Goal: Information Seeking & Learning: Learn about a topic

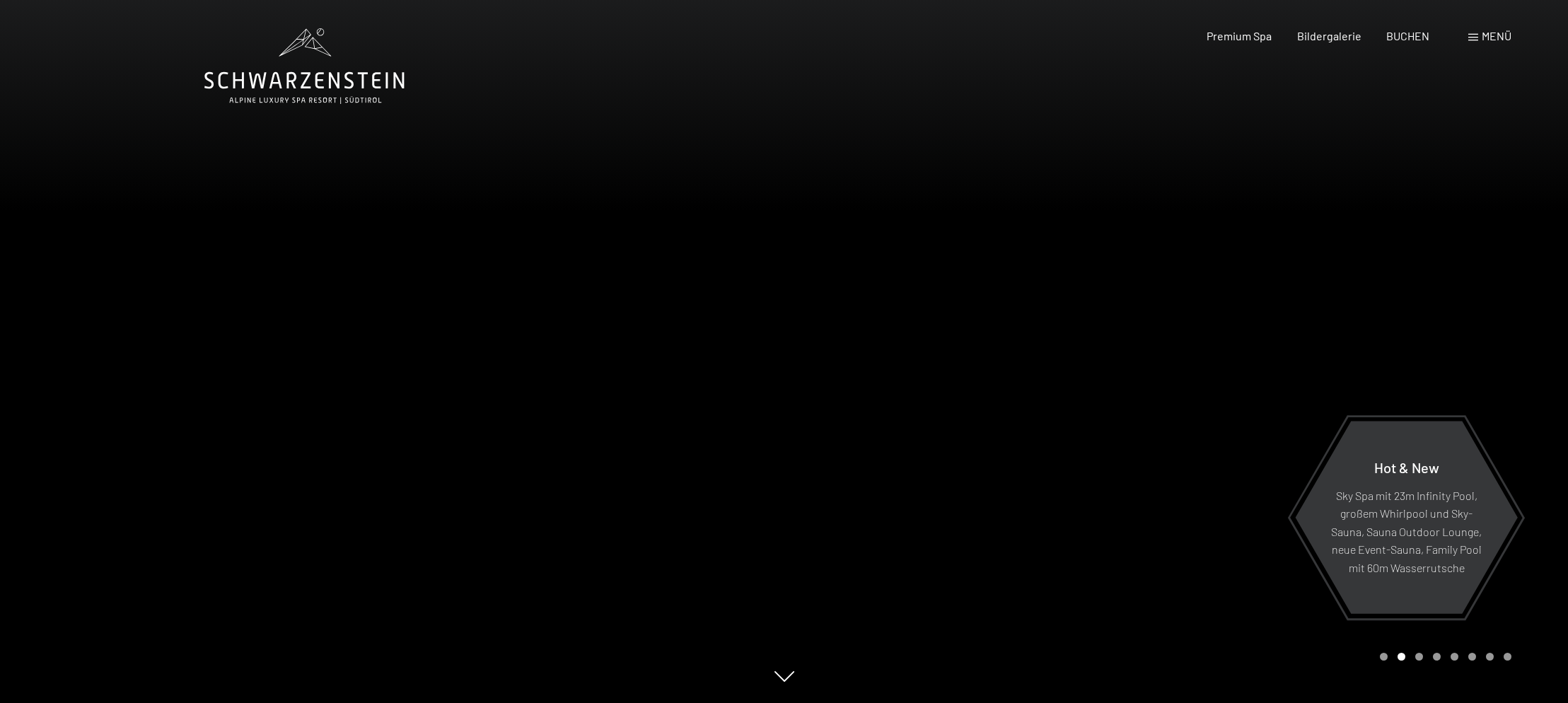
click at [1378, 657] on div "Carousel Pagination" at bounding box center [1443, 657] width 137 height 8
click at [1381, 657] on div "Carousel Page 1" at bounding box center [1383, 657] width 8 height 8
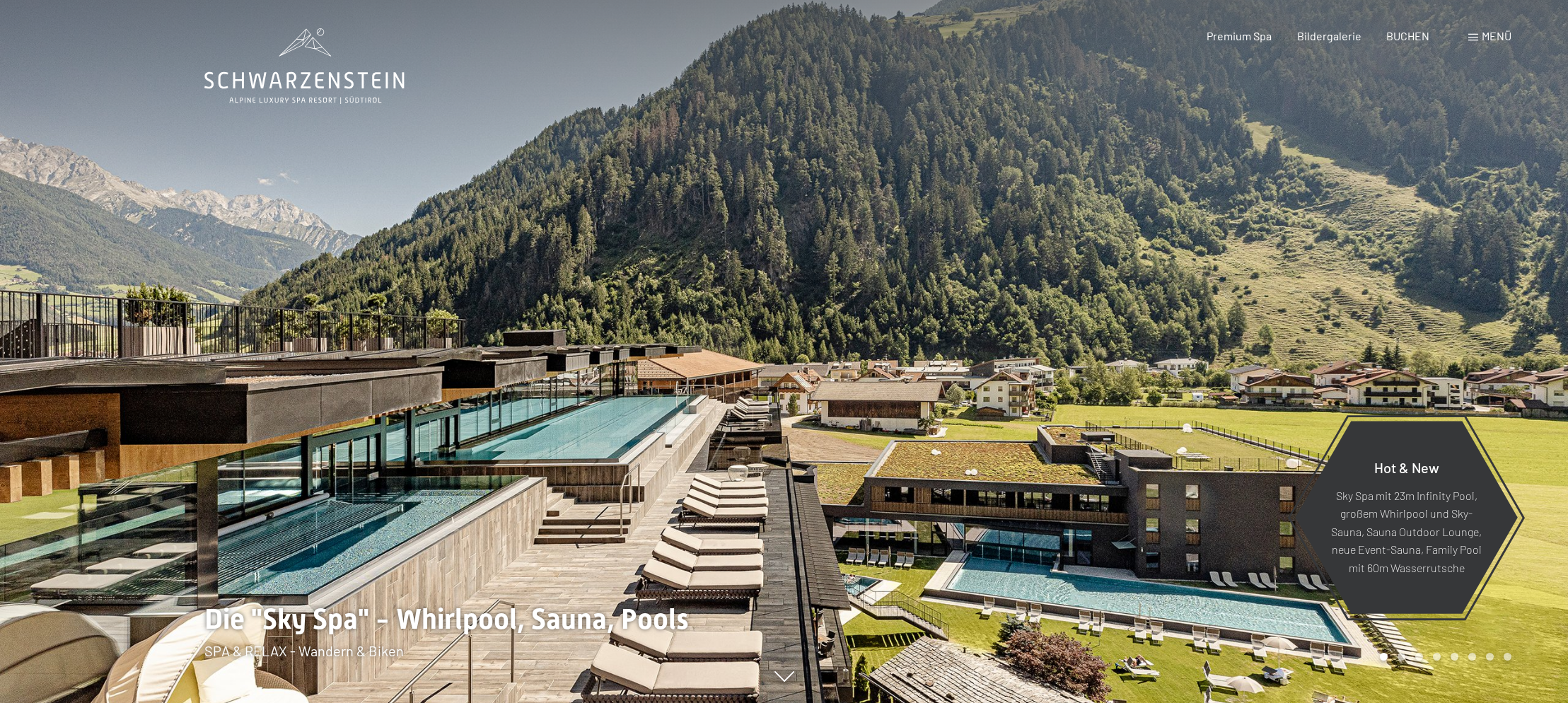
click at [1383, 659] on div "Carousel Page 1 (Current Slide)" at bounding box center [1383, 657] width 8 height 8
click at [1404, 657] on div "Carousel Page 2" at bounding box center [1401, 657] width 8 height 8
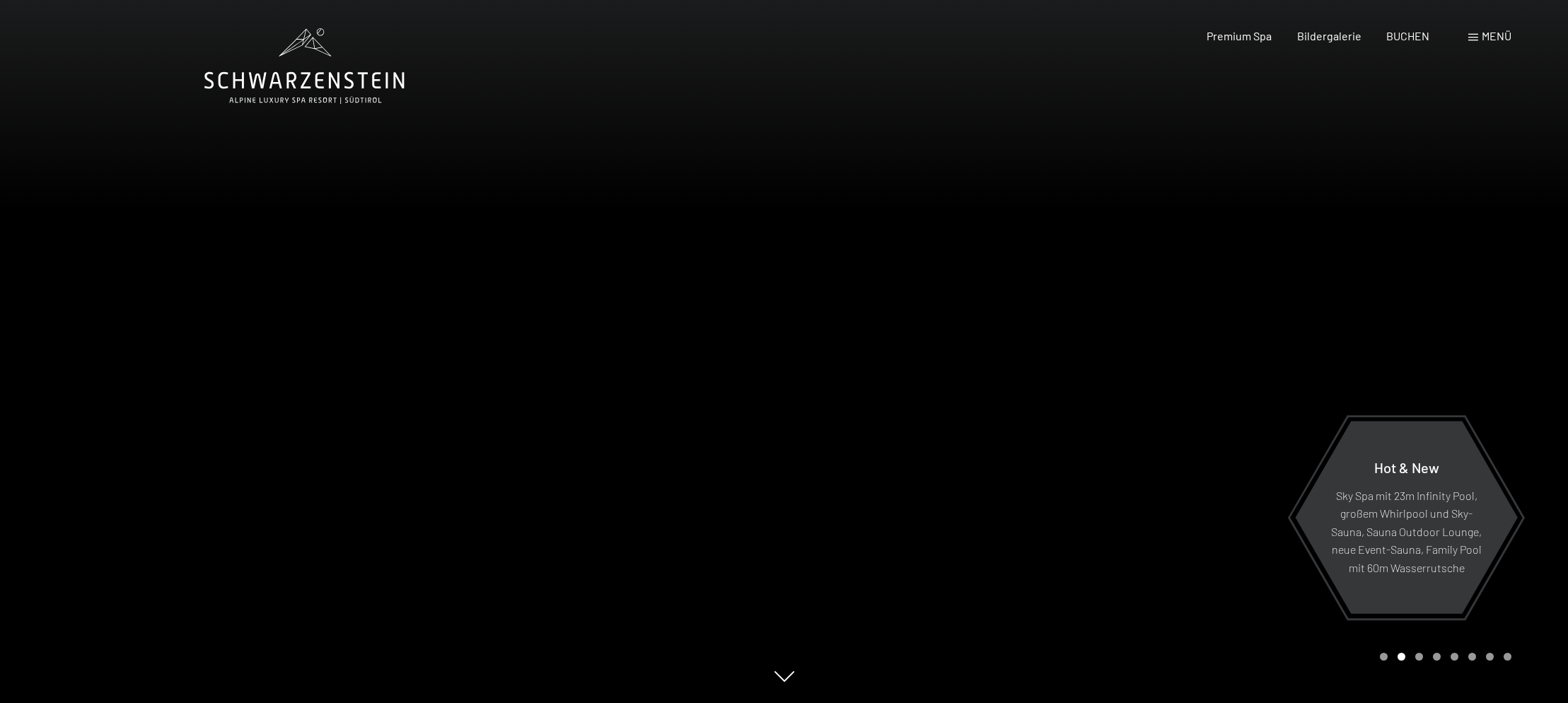
click at [1417, 656] on div "Carousel Page 3" at bounding box center [1418, 657] width 8 height 8
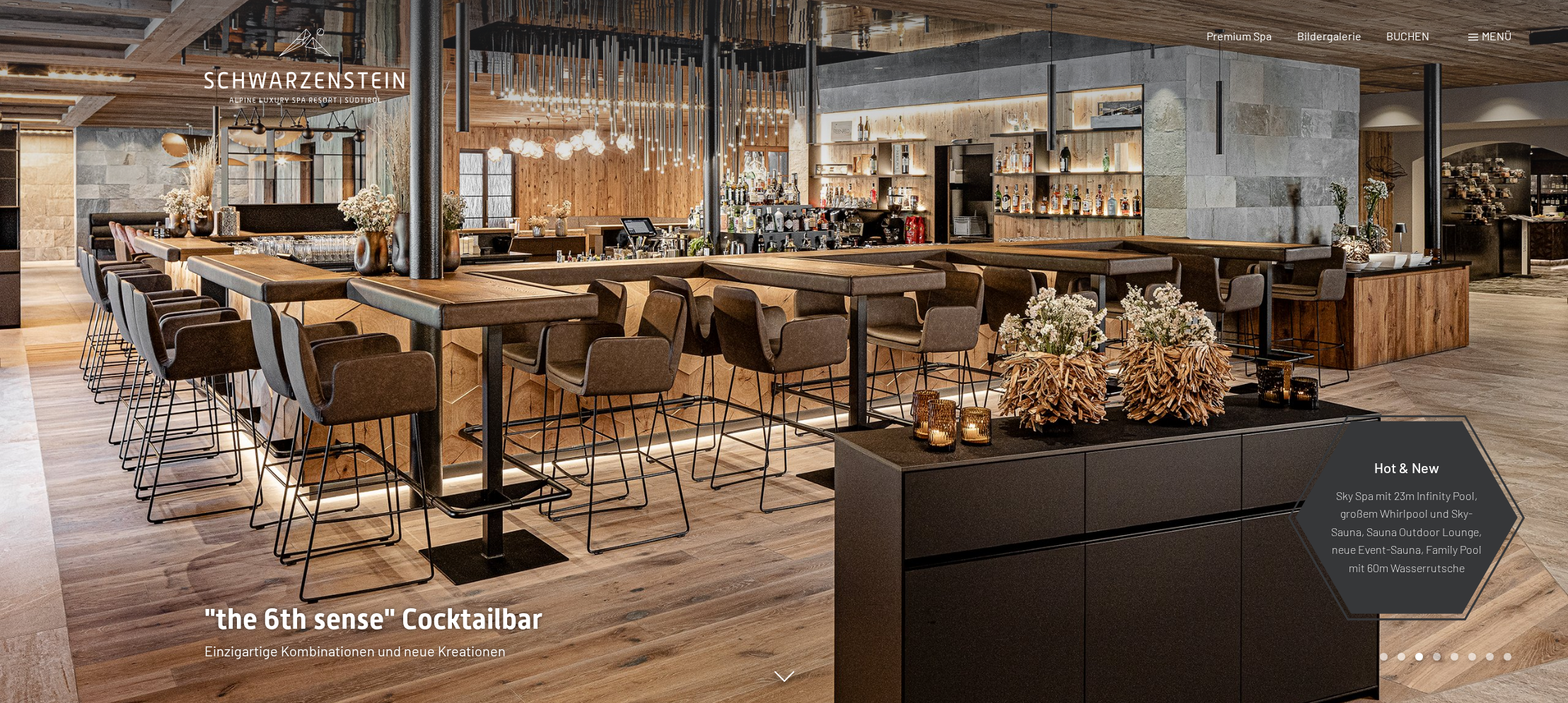
click at [1437, 657] on div "Carousel Page 4" at bounding box center [1436, 657] width 8 height 8
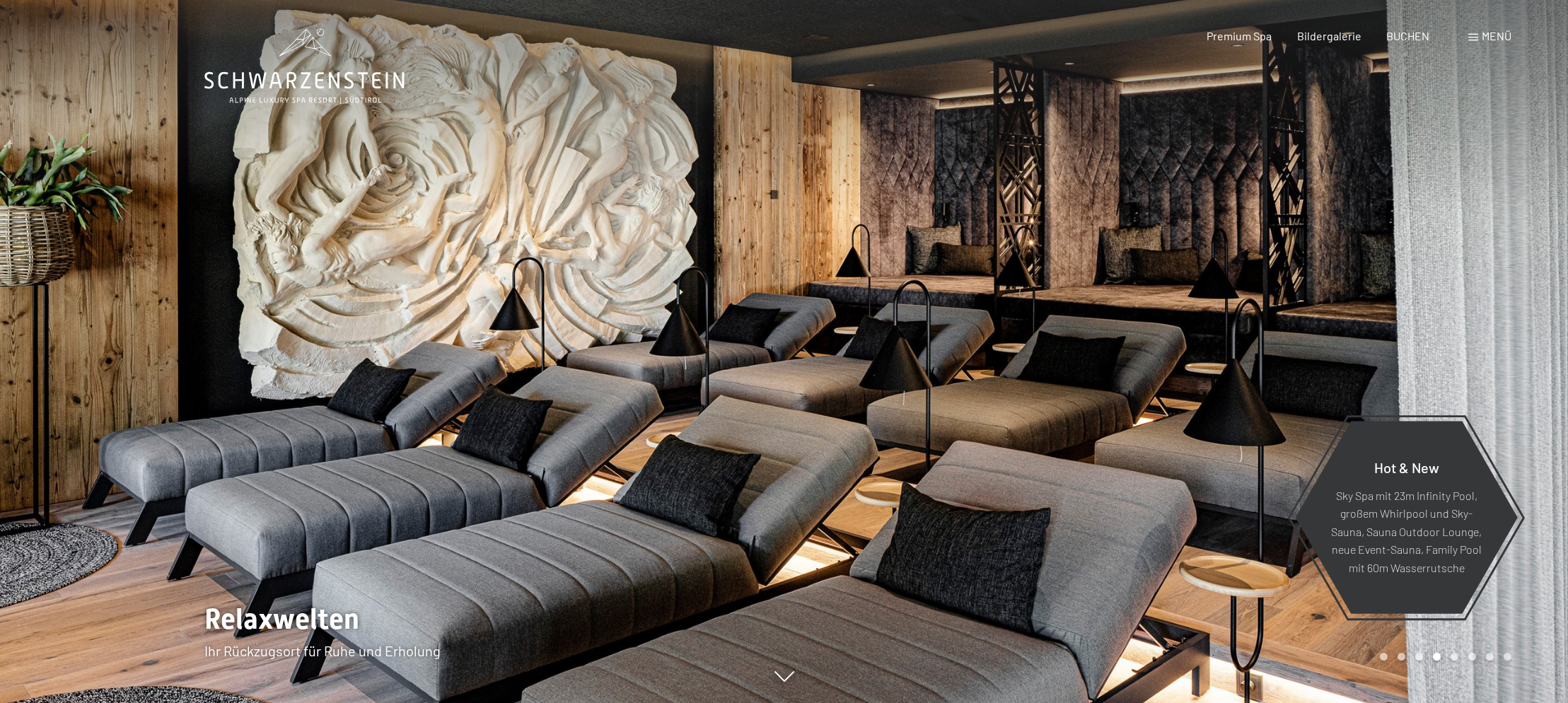
click at [1453, 656] on div "Carousel Page 5" at bounding box center [1454, 657] width 8 height 8
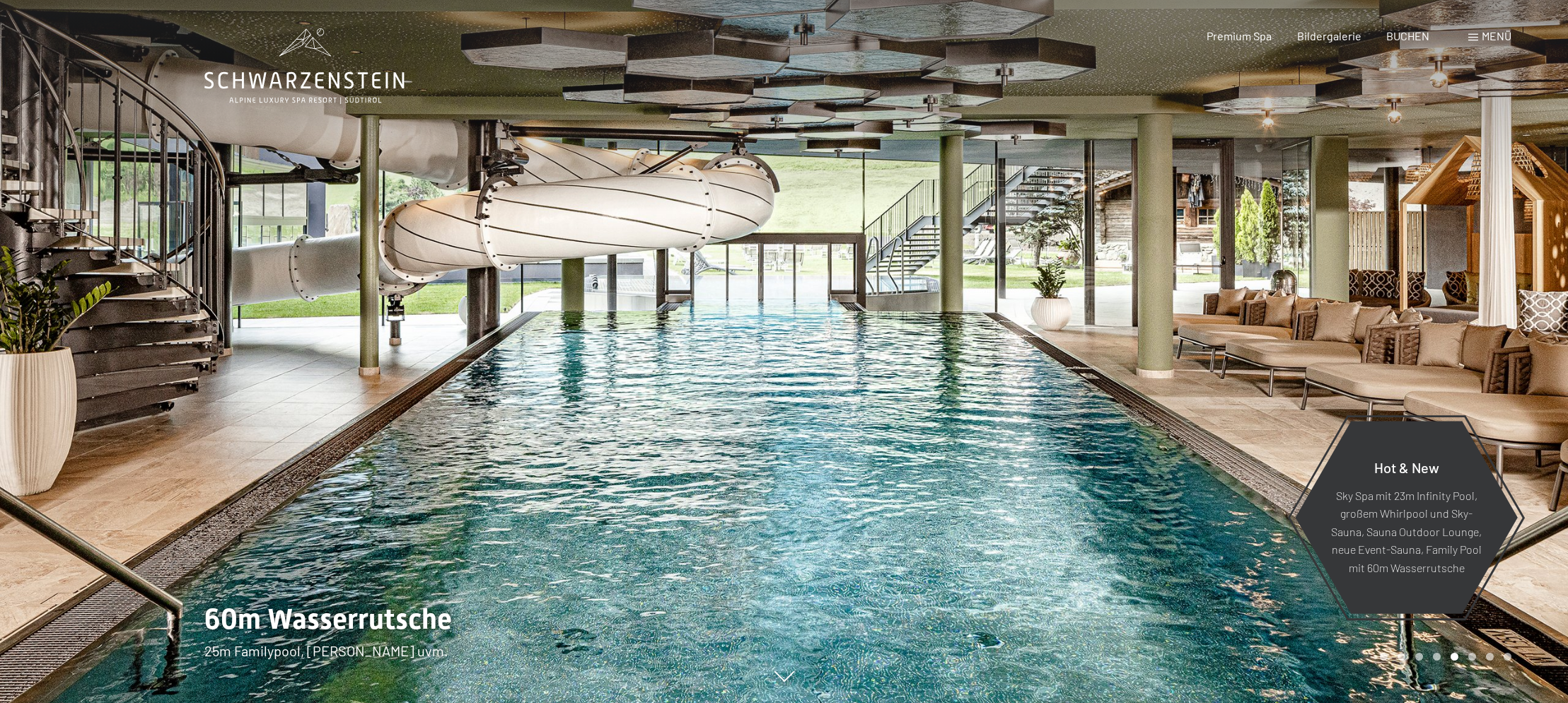
click at [1472, 658] on div "Carousel Page 6" at bounding box center [1472, 657] width 8 height 8
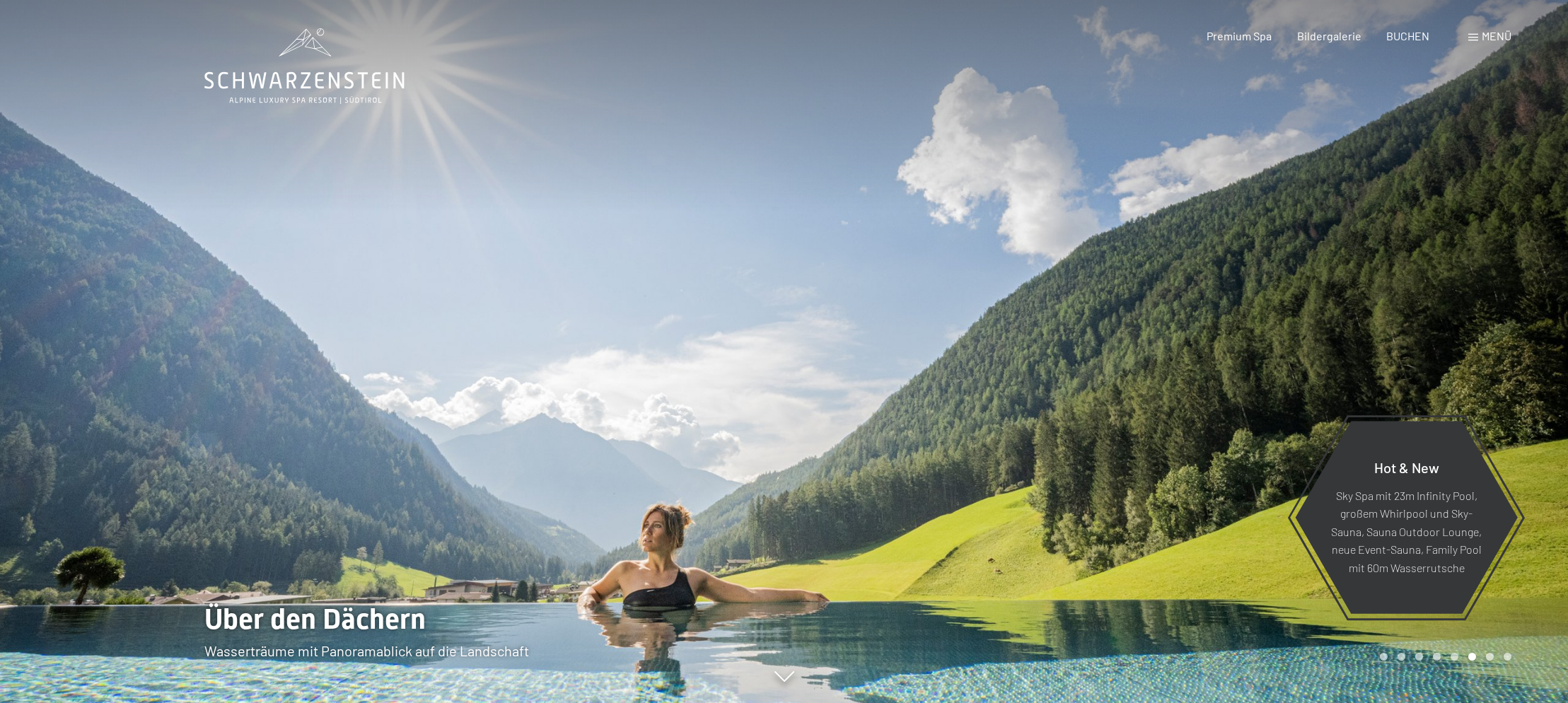
click at [1491, 658] on div "Carousel Page 7" at bounding box center [1489, 657] width 8 height 8
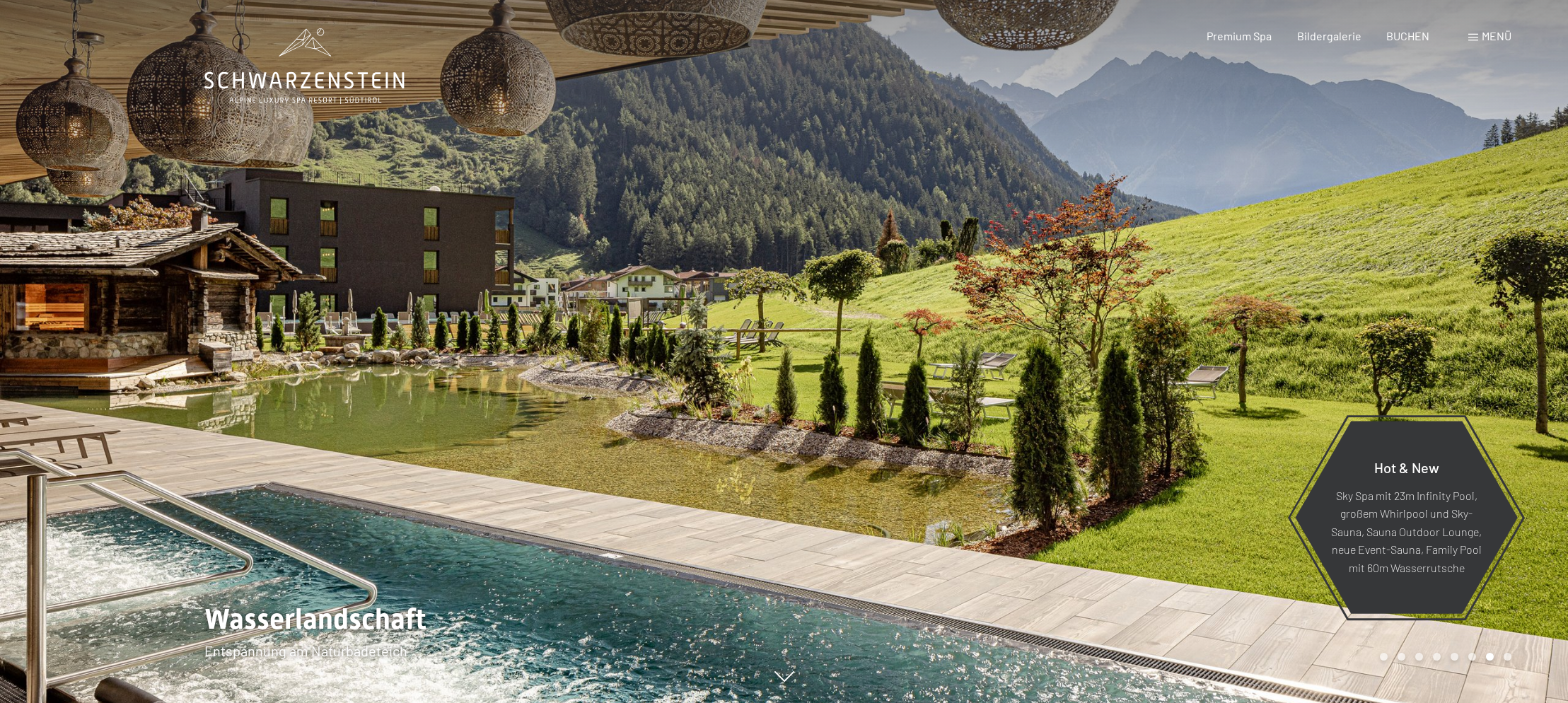
click at [1507, 654] on div "Carousel Page 8" at bounding box center [1507, 657] width 8 height 8
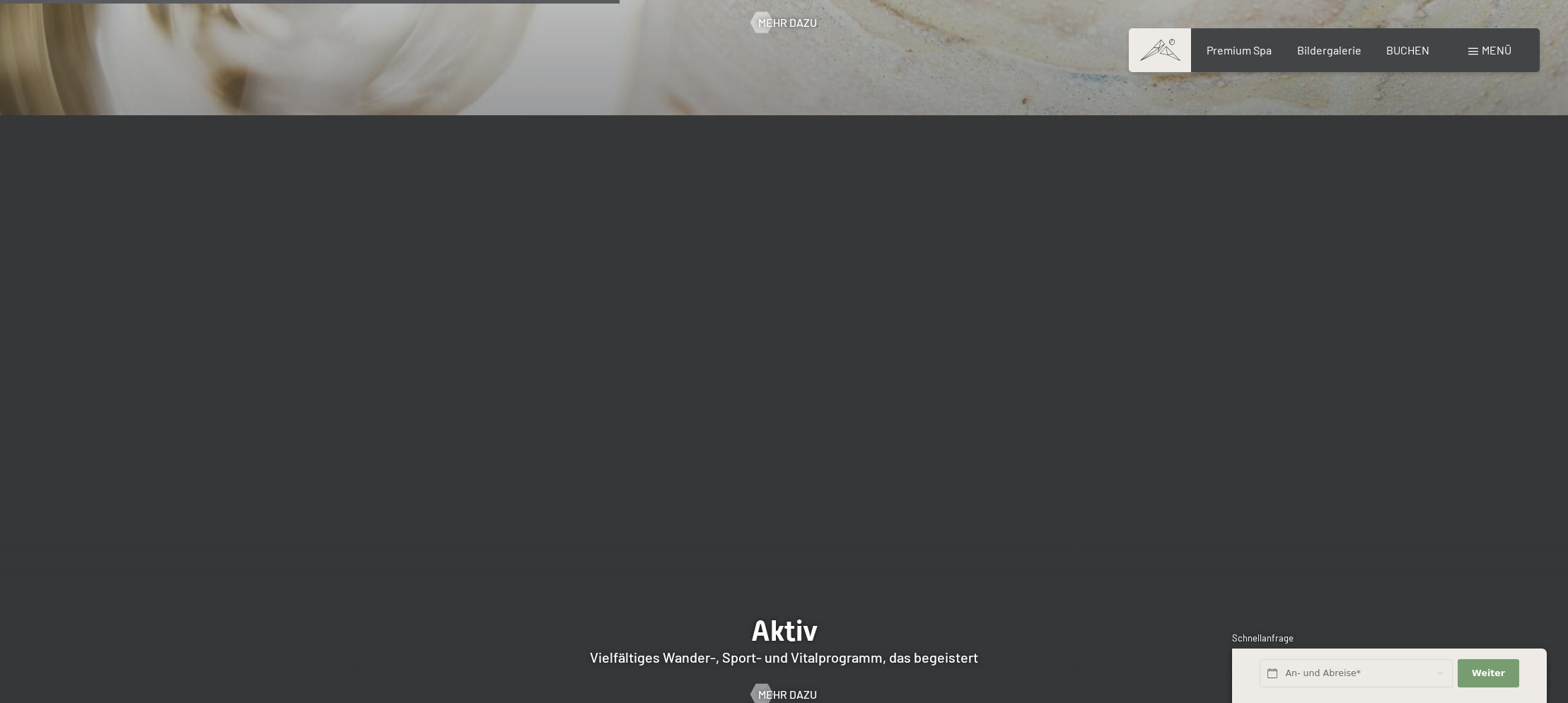
scroll to position [2971, 0]
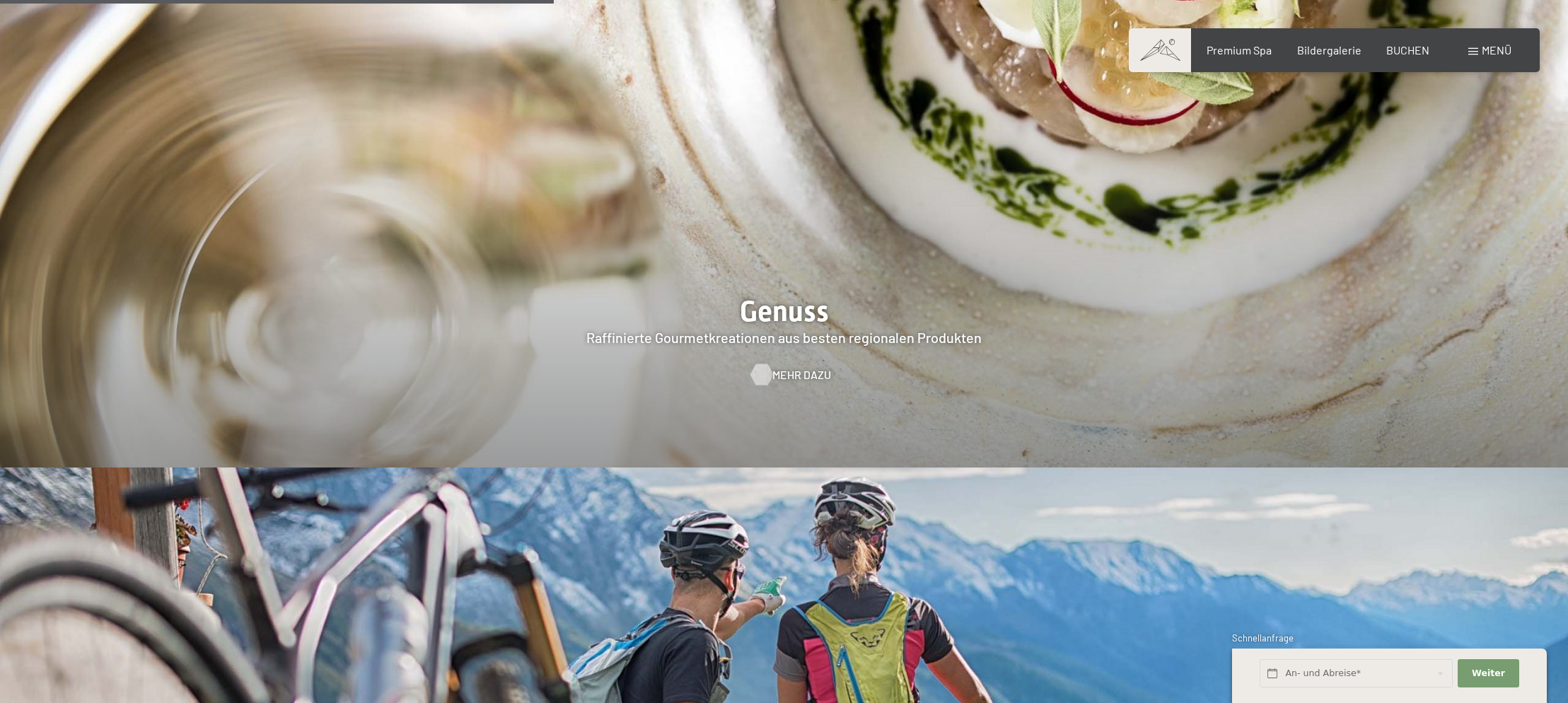
click at [780, 367] on span "Mehr dazu" at bounding box center [801, 374] width 59 height 15
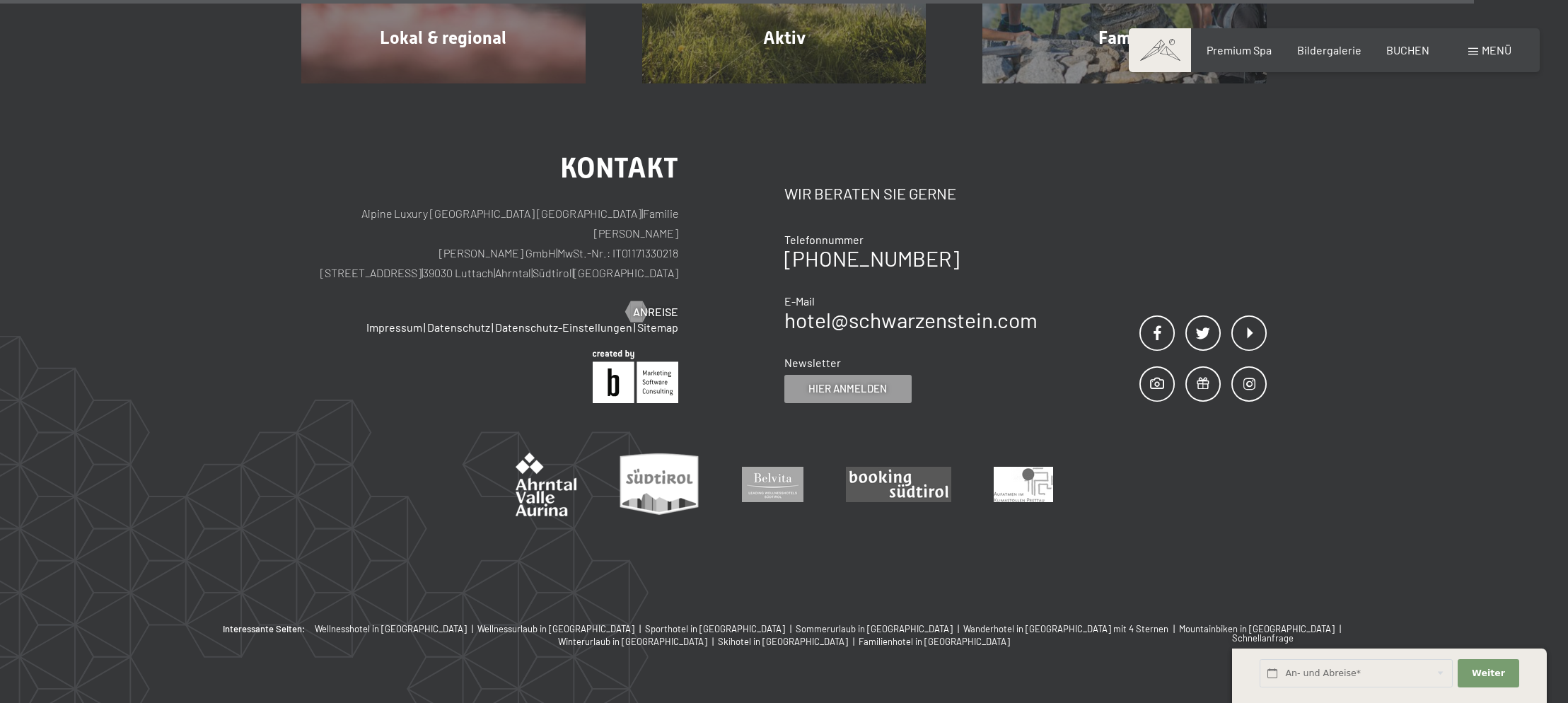
scroll to position [5534, 0]
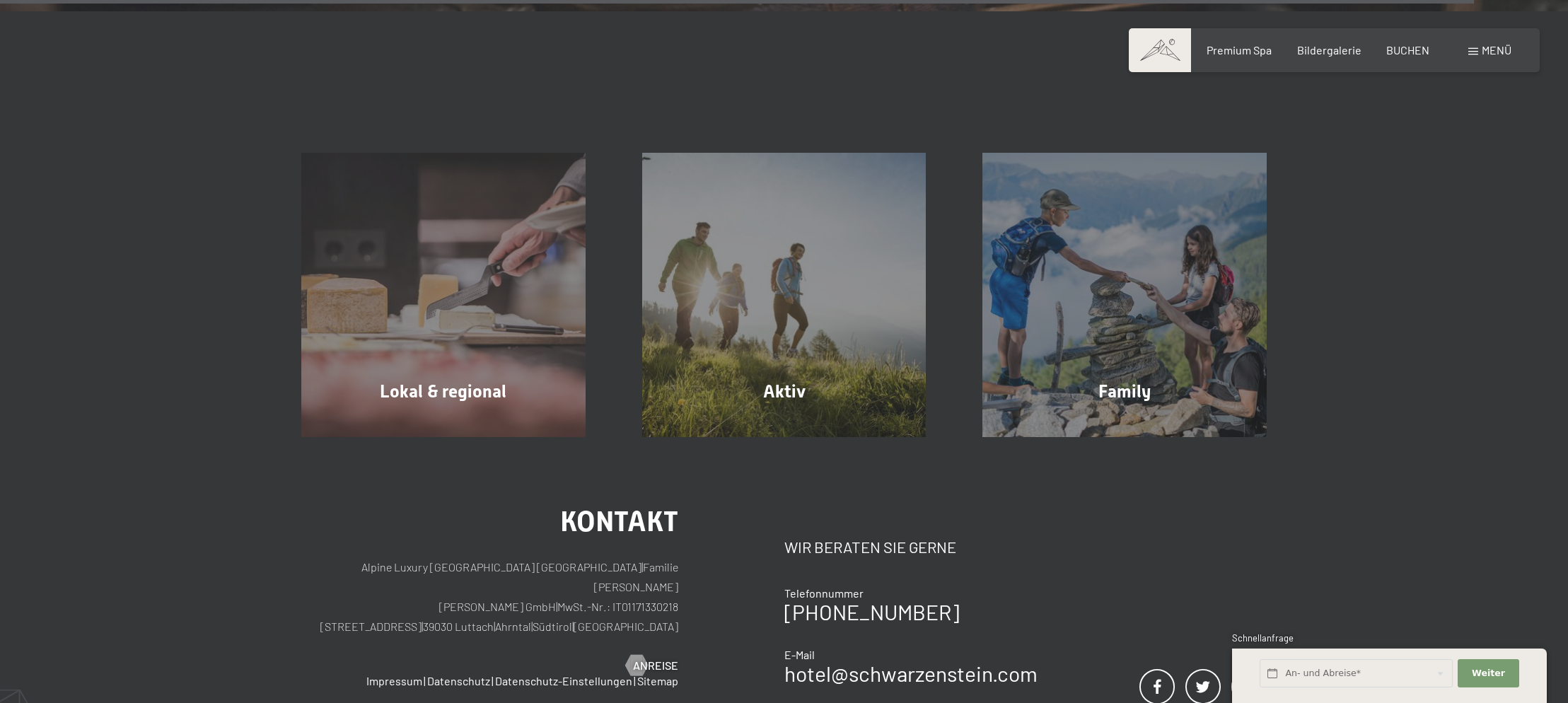
click at [1119, 508] on div "Kontakt Wir beraten Sie gerne Telefonnummer +39 0474 674100 E-Mail hotel@ no-sp…" at bounding box center [1025, 633] width 483 height 249
click at [1333, 50] on span "Bildergalerie" at bounding box center [1328, 48] width 64 height 14
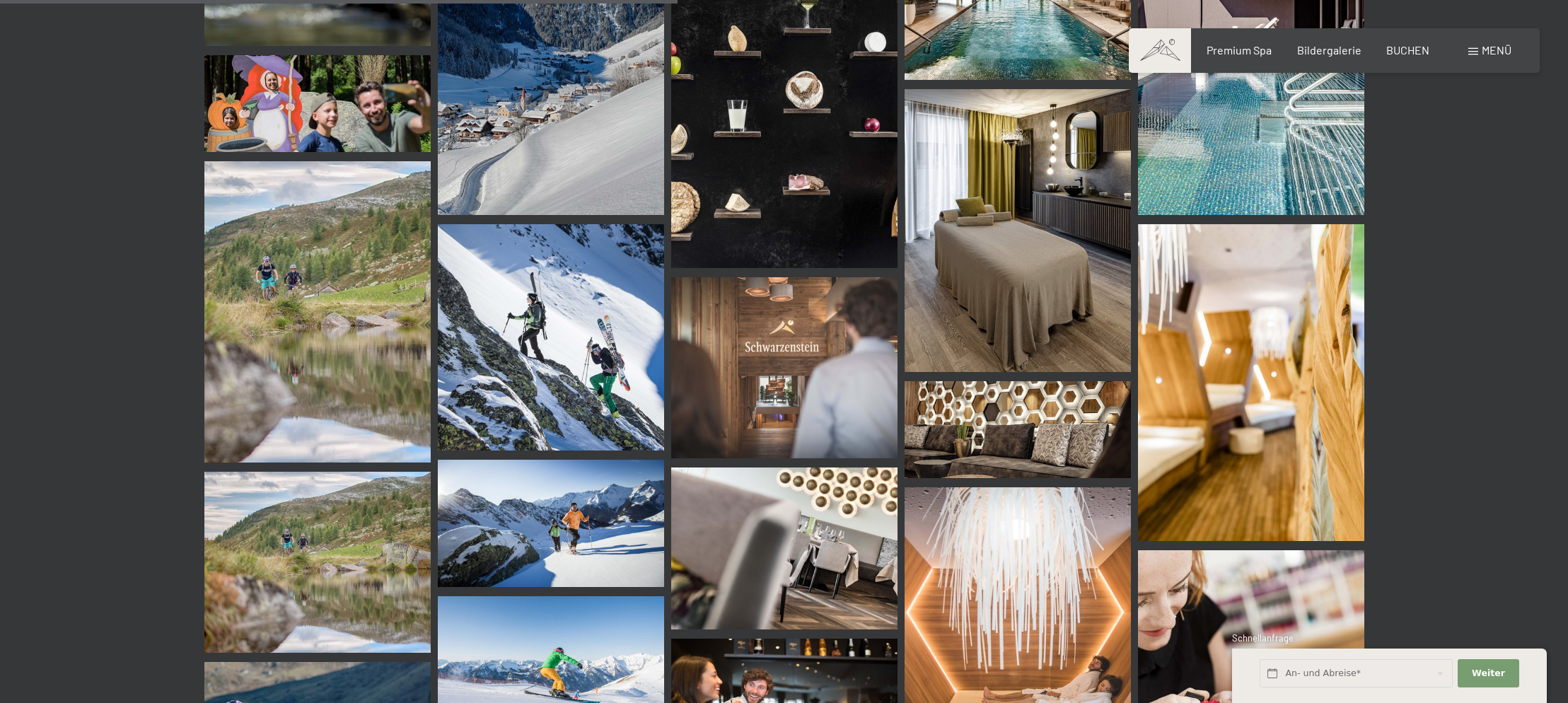
scroll to position [7995, 0]
